Goal: Browse casually

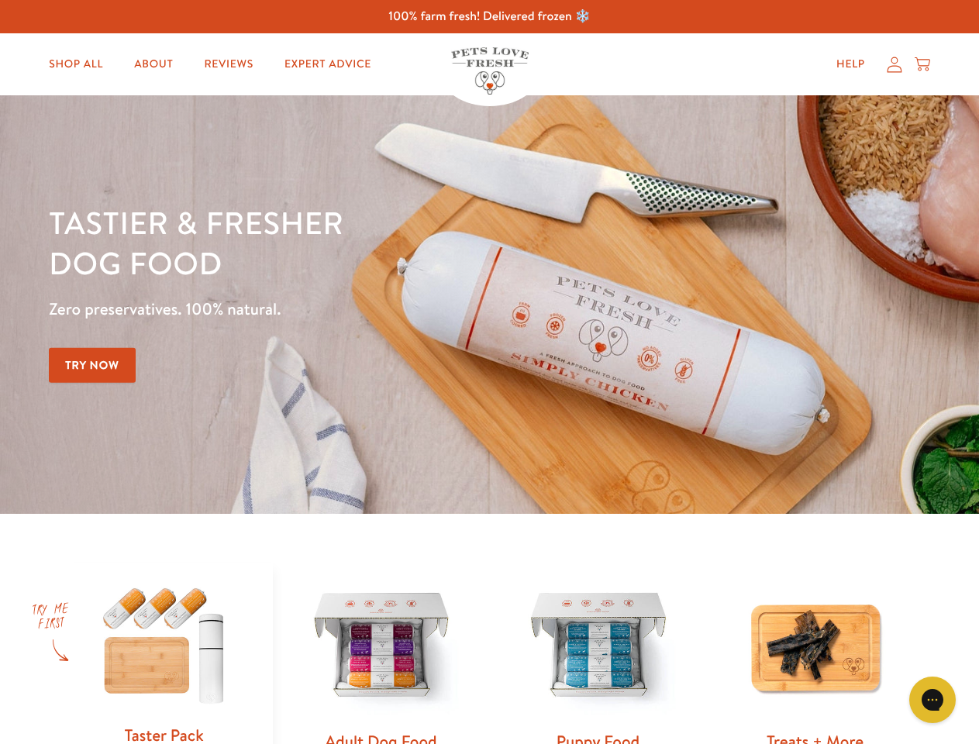
click at [489, 372] on div "Tastier & fresher dog food Zero preservatives. 100% natural. Try Now" at bounding box center [342, 304] width 587 height 205
click at [932, 700] on icon "Gorgias live chat" at bounding box center [931, 699] width 15 height 15
